Goal: Information Seeking & Learning: Learn about a topic

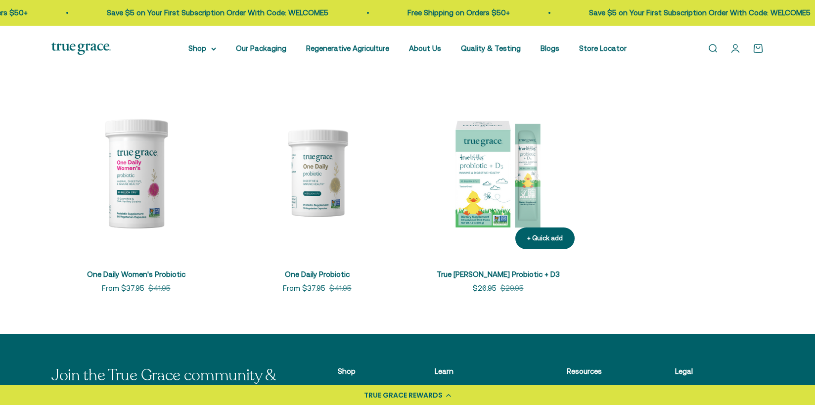
click at [477, 192] on img at bounding box center [497, 172] width 169 height 169
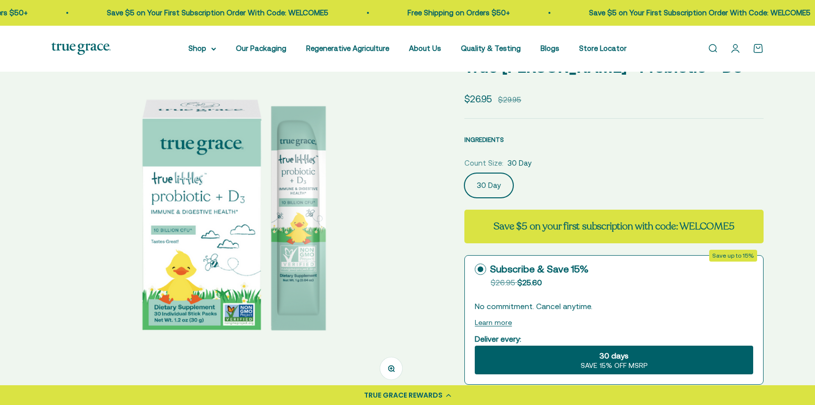
select select "3"
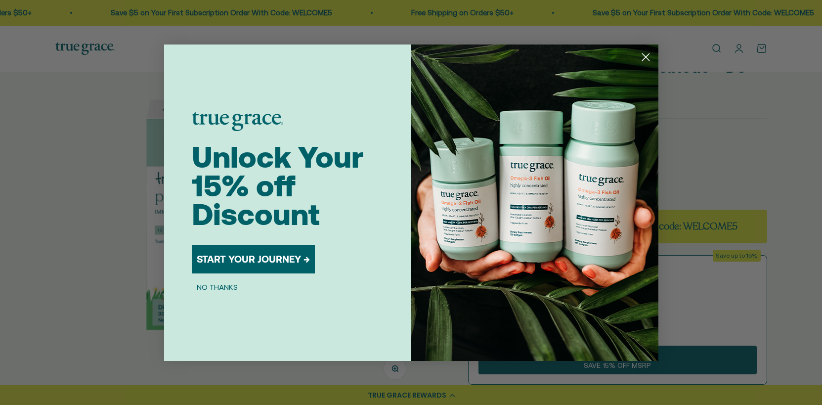
click at [647, 56] on circle "Close dialog" at bounding box center [645, 56] width 16 height 16
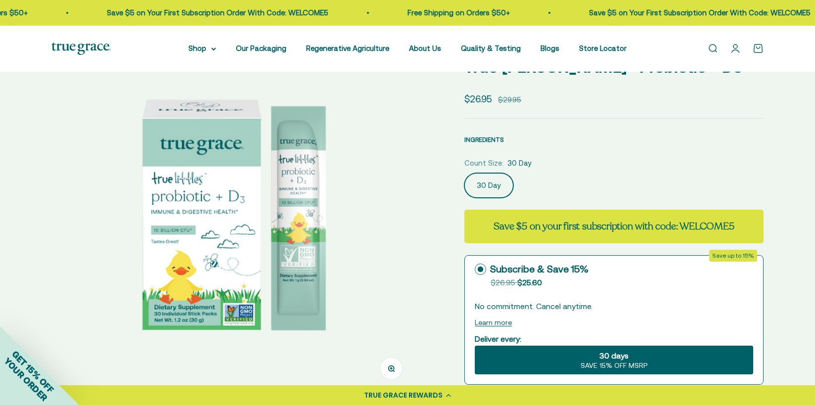
click at [496, 140] on span "INGREDIENTS" at bounding box center [484, 139] width 40 height 7
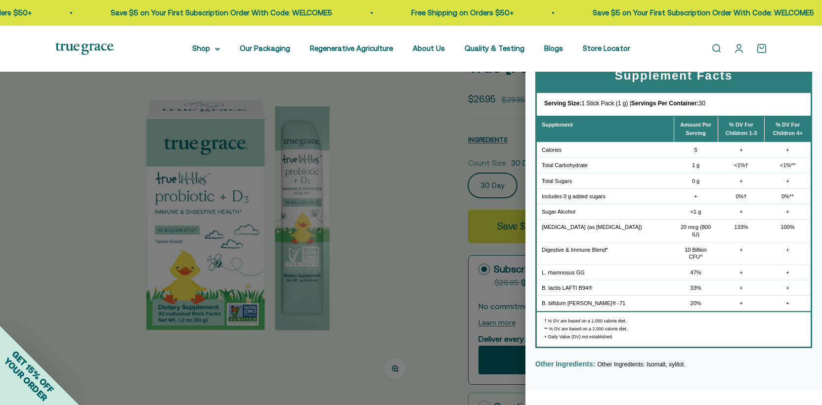
click at [442, 171] on div at bounding box center [411, 202] width 822 height 405
